Goal: Complete application form

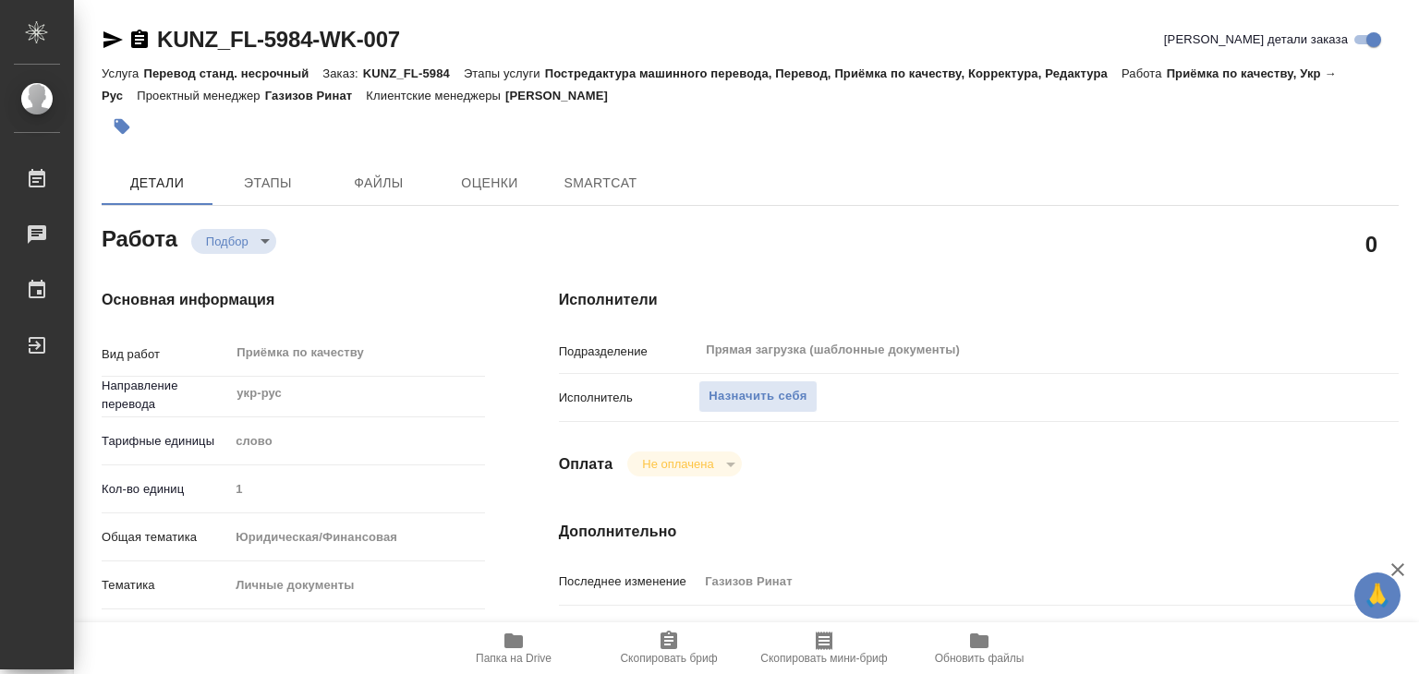
type textarea "x"
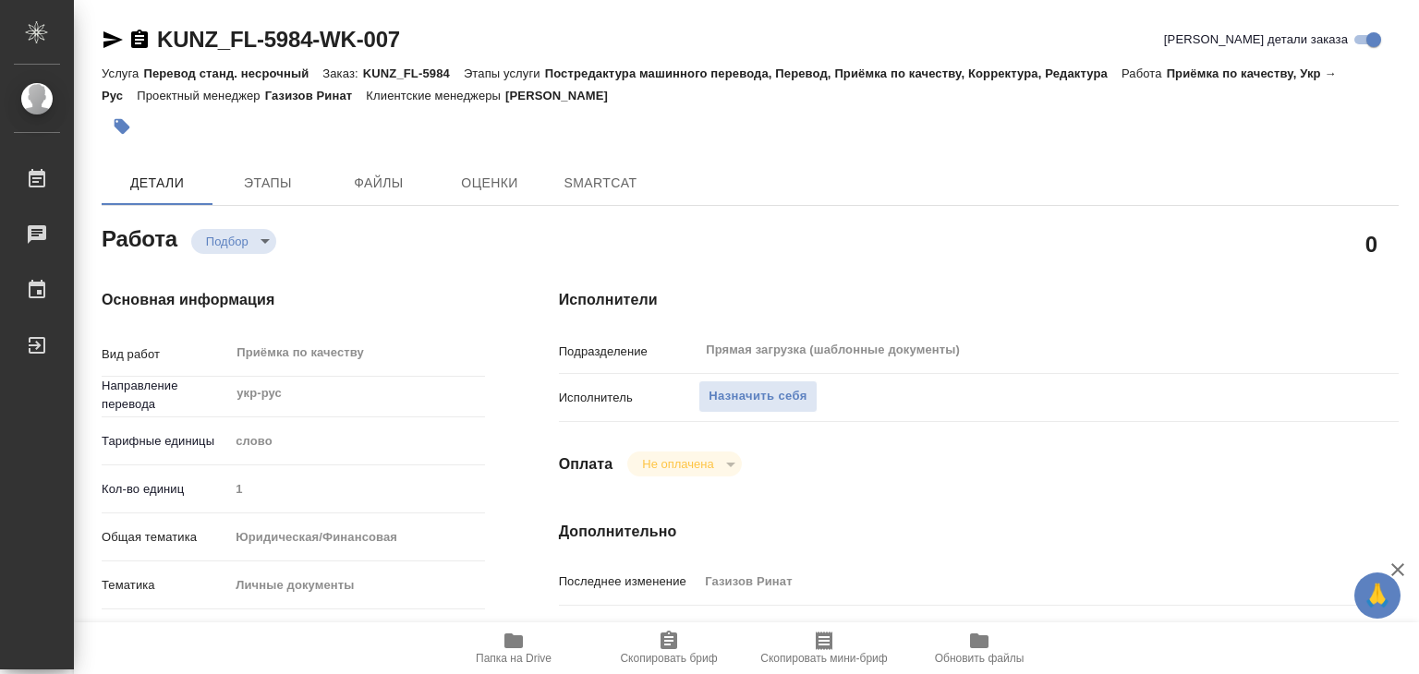
type textarea "x"
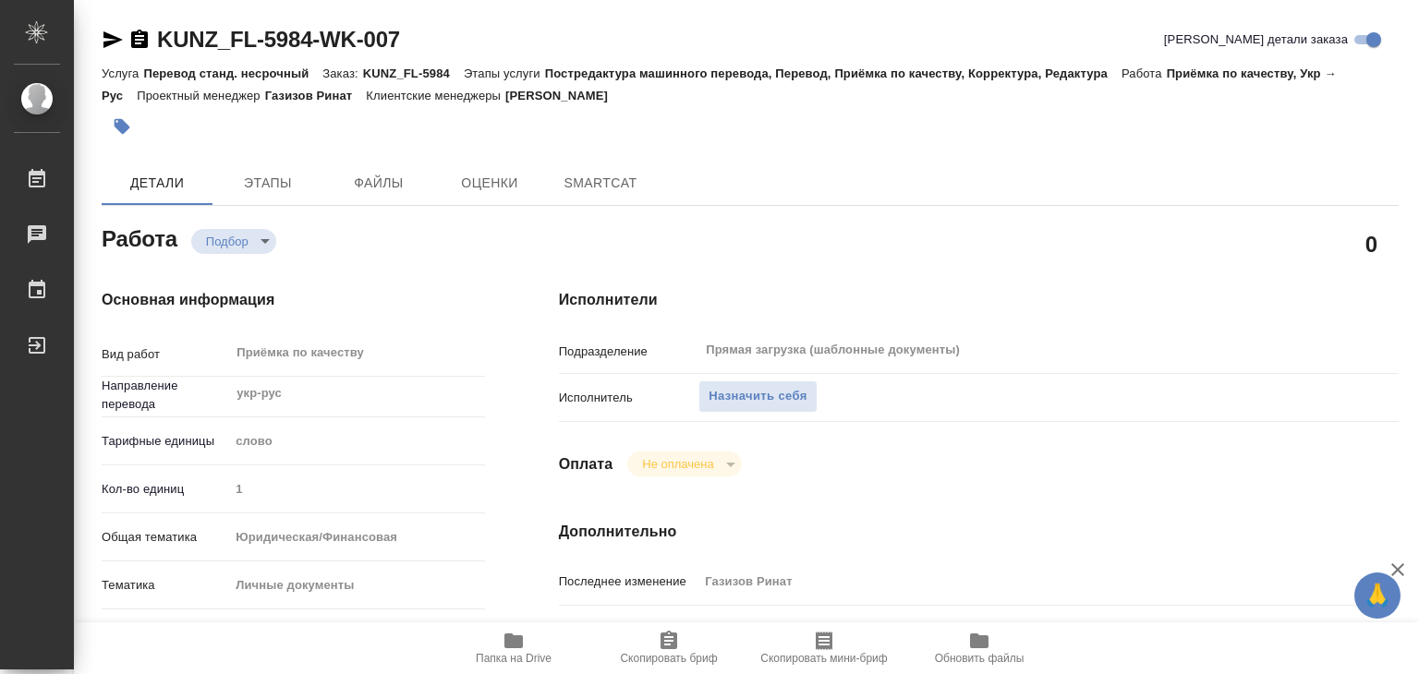
type textarea "x"
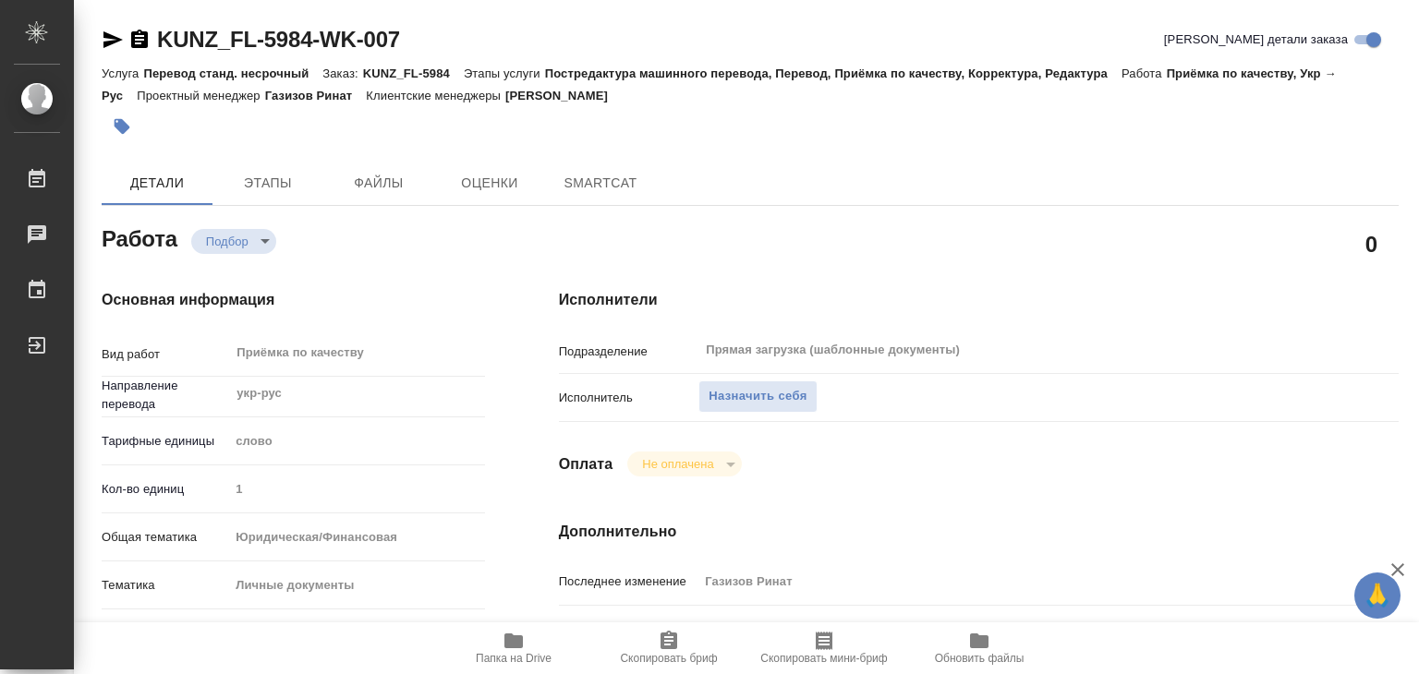
type textarea "x"
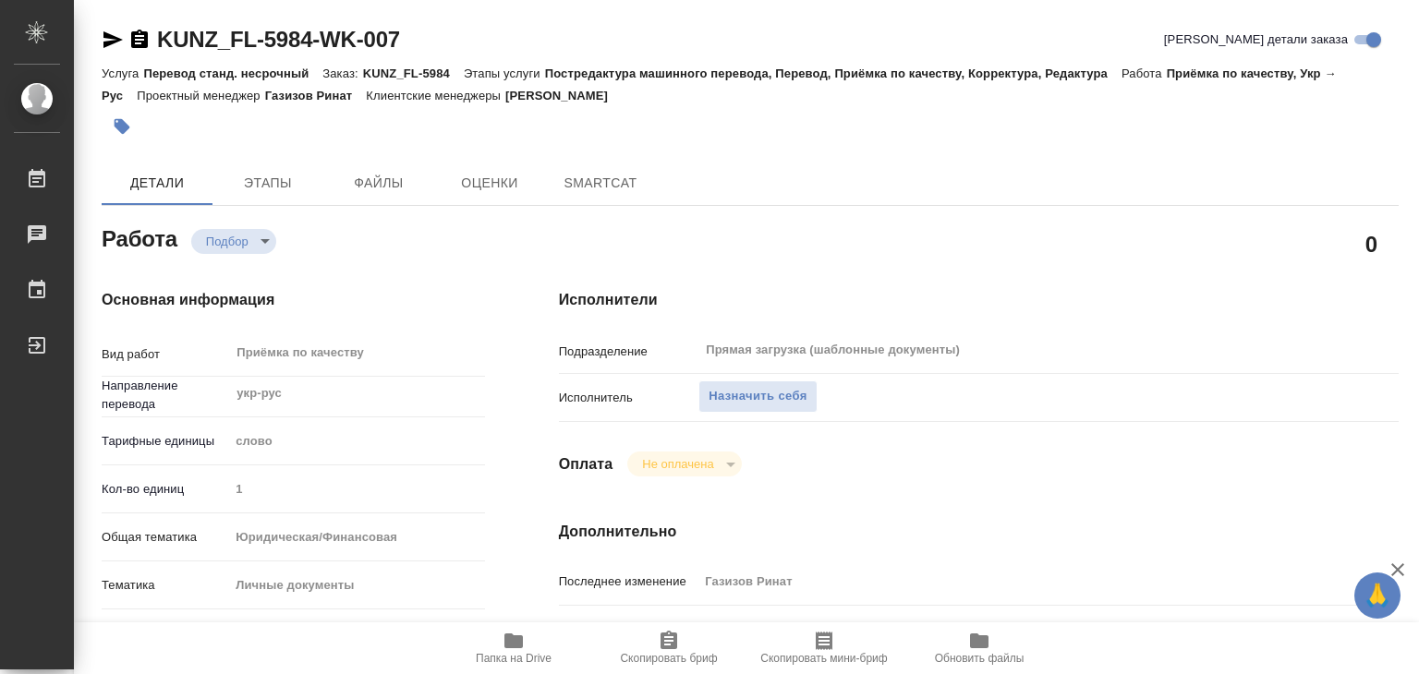
type textarea "x"
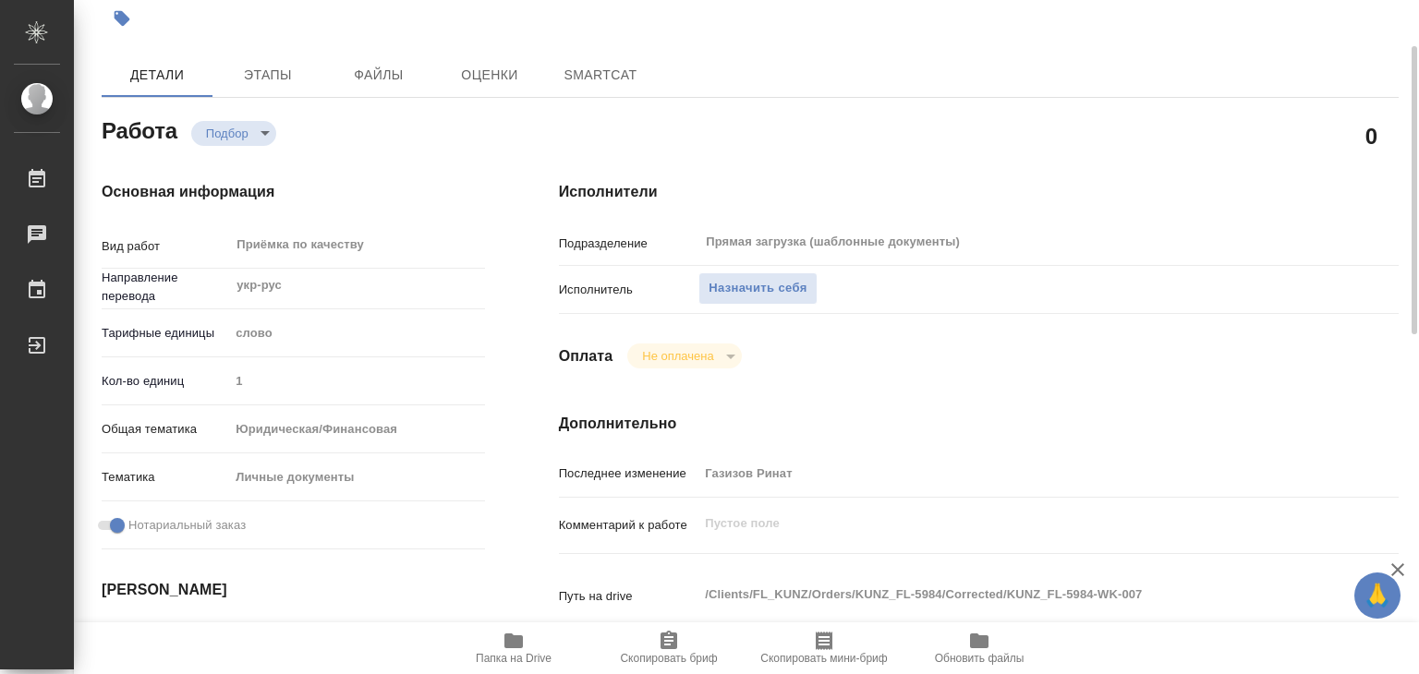
type textarea "x"
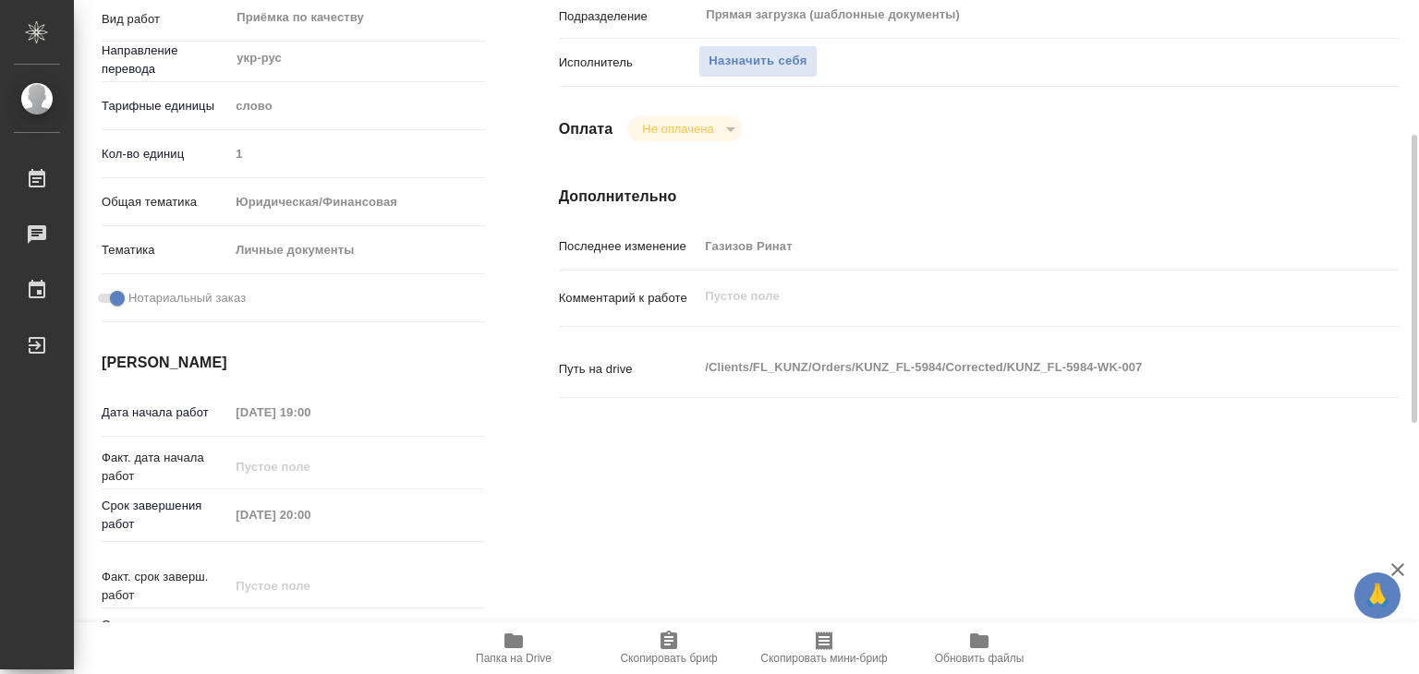
scroll to position [336, 0]
type textarea "x"
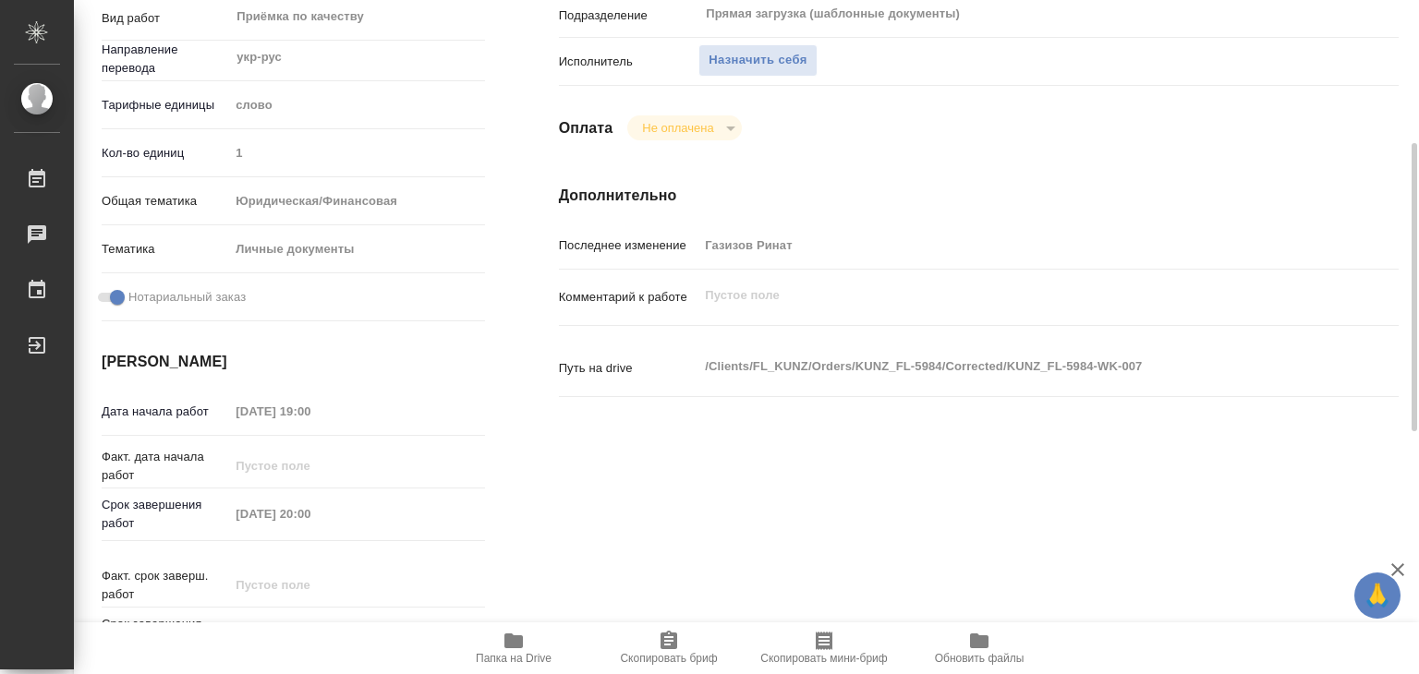
type textarea "x"
